Goal: Task Accomplishment & Management: Complete application form

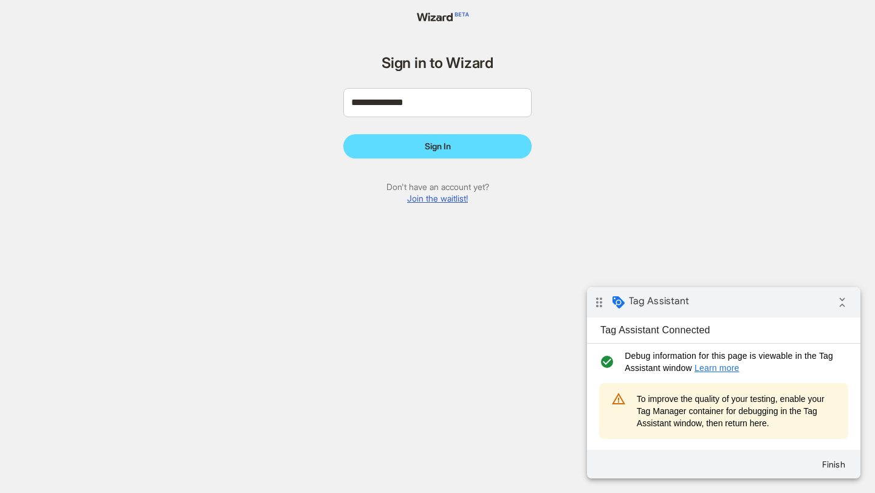
click at [442, 201] on link "Join the waitlist!" at bounding box center [437, 198] width 61 height 10
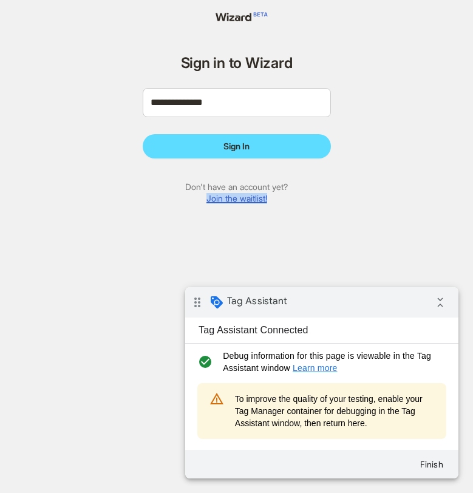
click at [259, 199] on link "Join the waitlist!" at bounding box center [237, 198] width 61 height 10
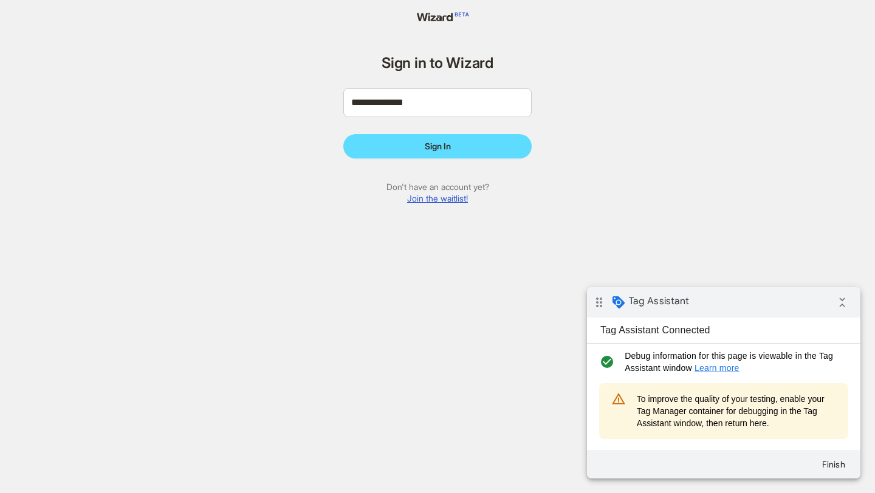
click at [418, 194] on link "Join the waitlist!" at bounding box center [437, 198] width 61 height 10
